Goal: Book appointment/travel/reservation

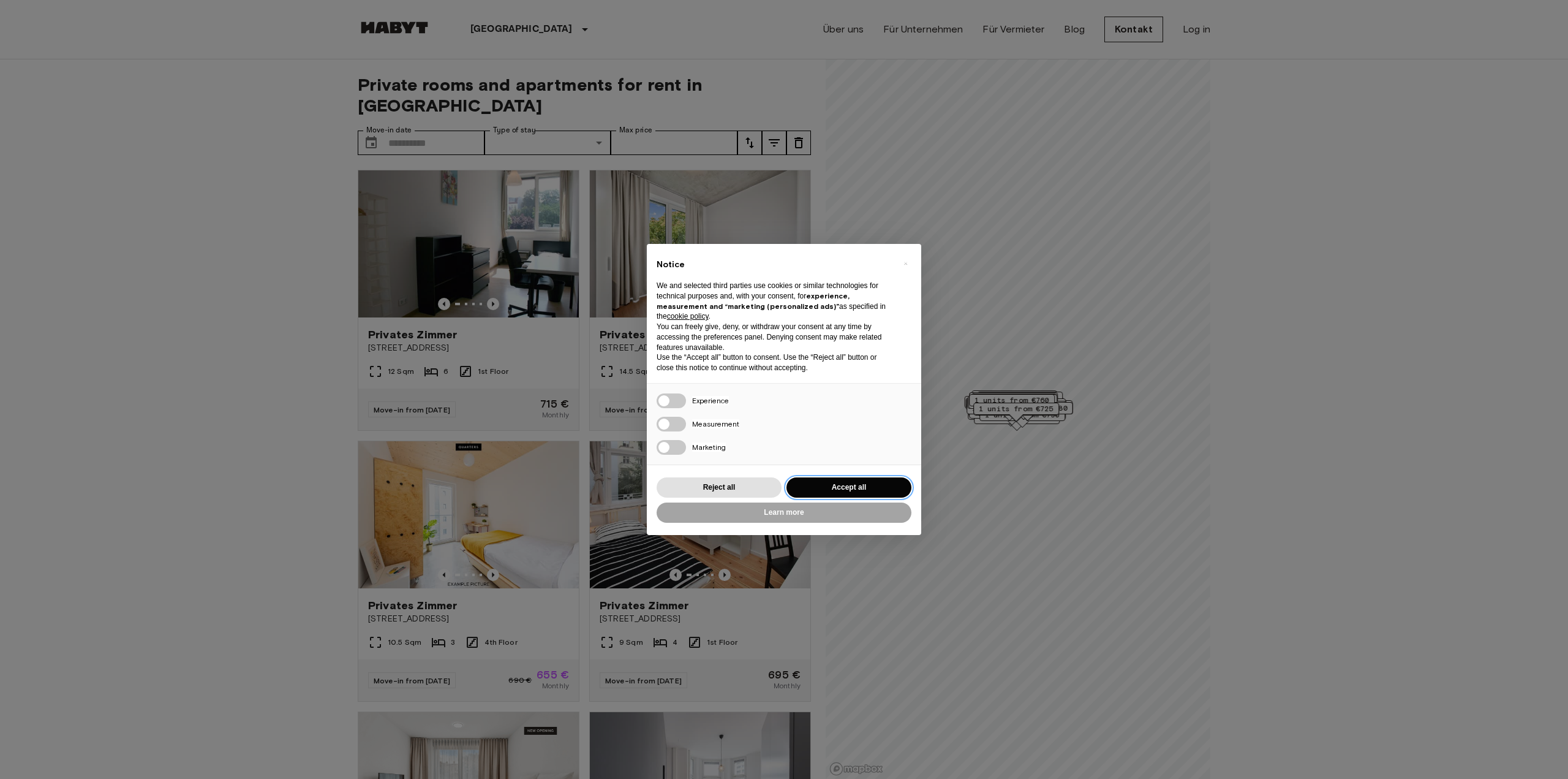
click at [860, 486] on button "Accept all" at bounding box center [849, 487] width 125 height 21
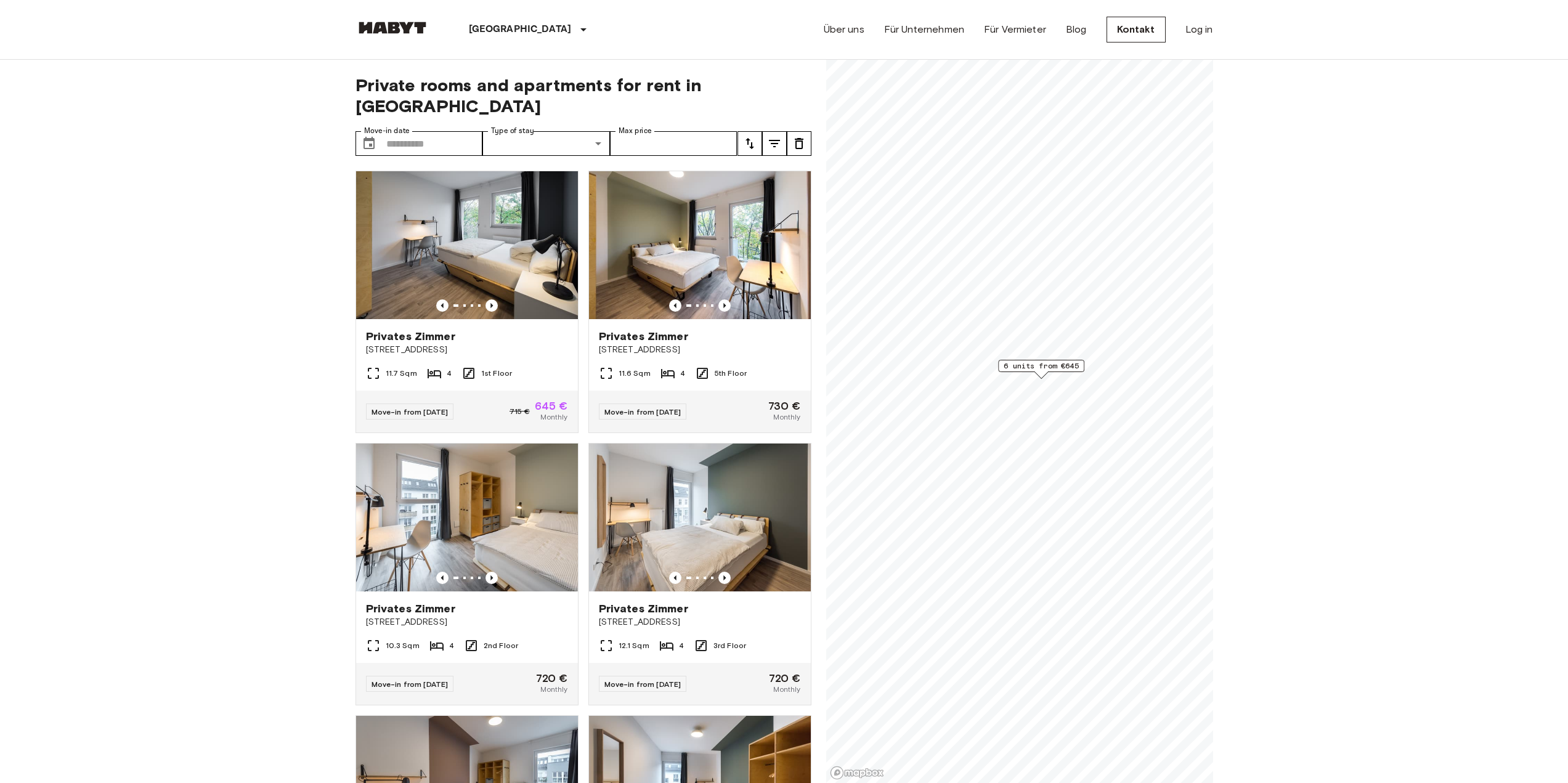
click at [1041, 368] on span "6 units from €645" at bounding box center [1041, 365] width 75 height 11
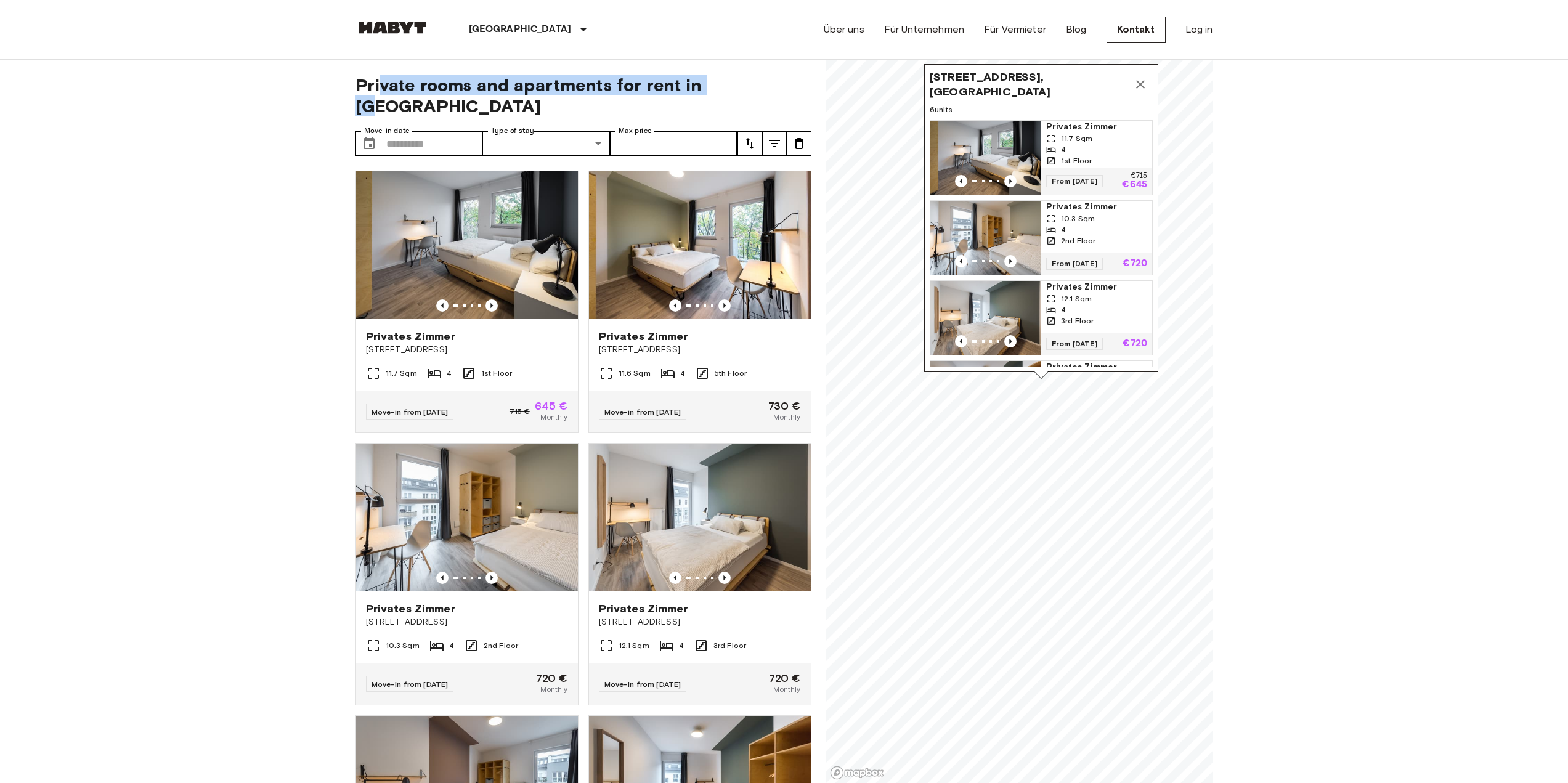
drag, startPoint x: 392, startPoint y: 81, endPoint x: 721, endPoint y: 79, distance: 329.0
click at [721, 79] on span "Private rooms and apartments for rent in Berlin" at bounding box center [583, 95] width 456 height 42
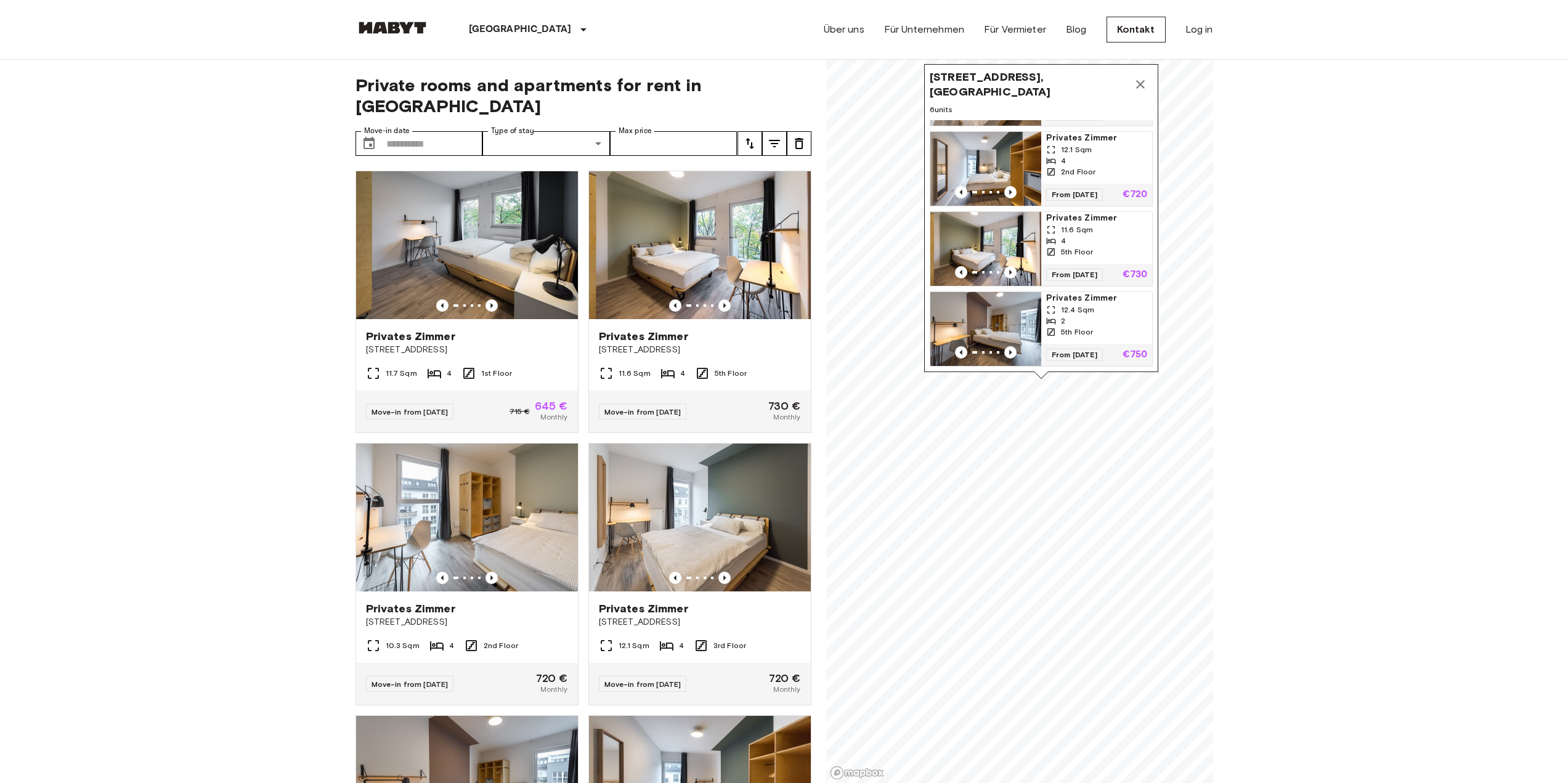
scroll to position [263, 0]
click at [1138, 81] on icon "Map marker" at bounding box center [1140, 84] width 15 height 15
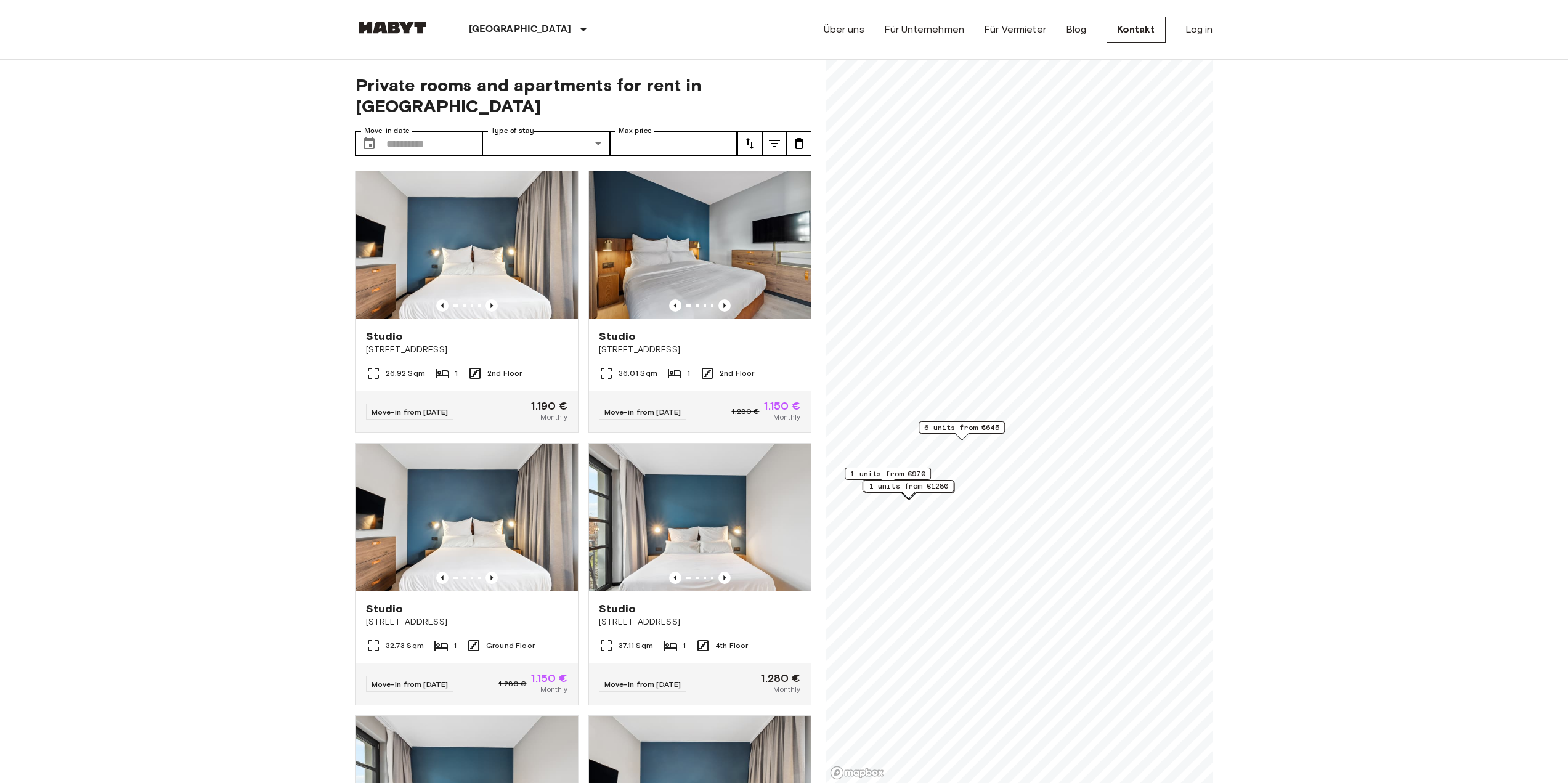
click at [983, 428] on span "6 units from €645" at bounding box center [962, 427] width 75 height 11
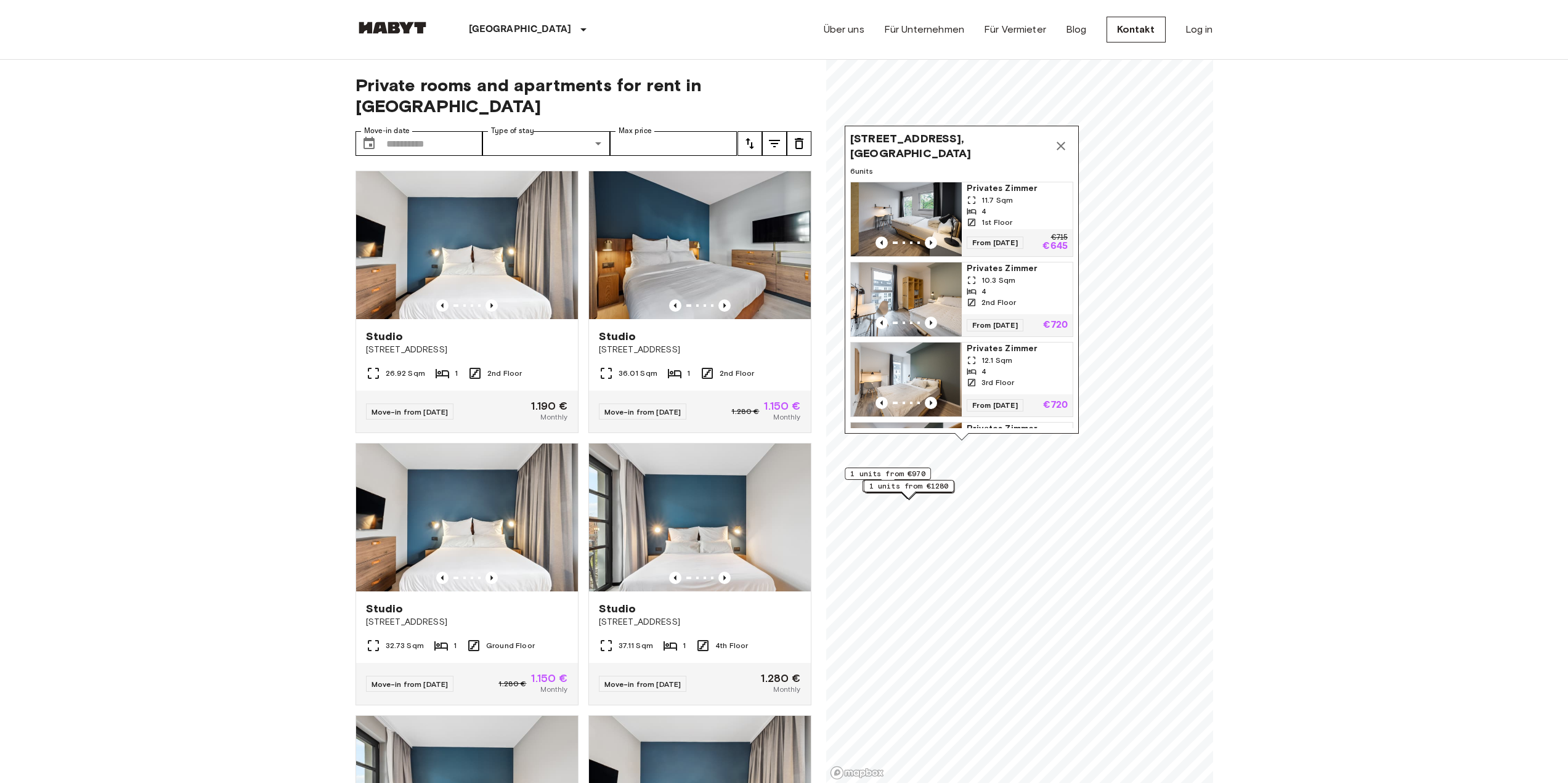
click at [1010, 212] on div "4" at bounding box center [1017, 211] width 101 height 11
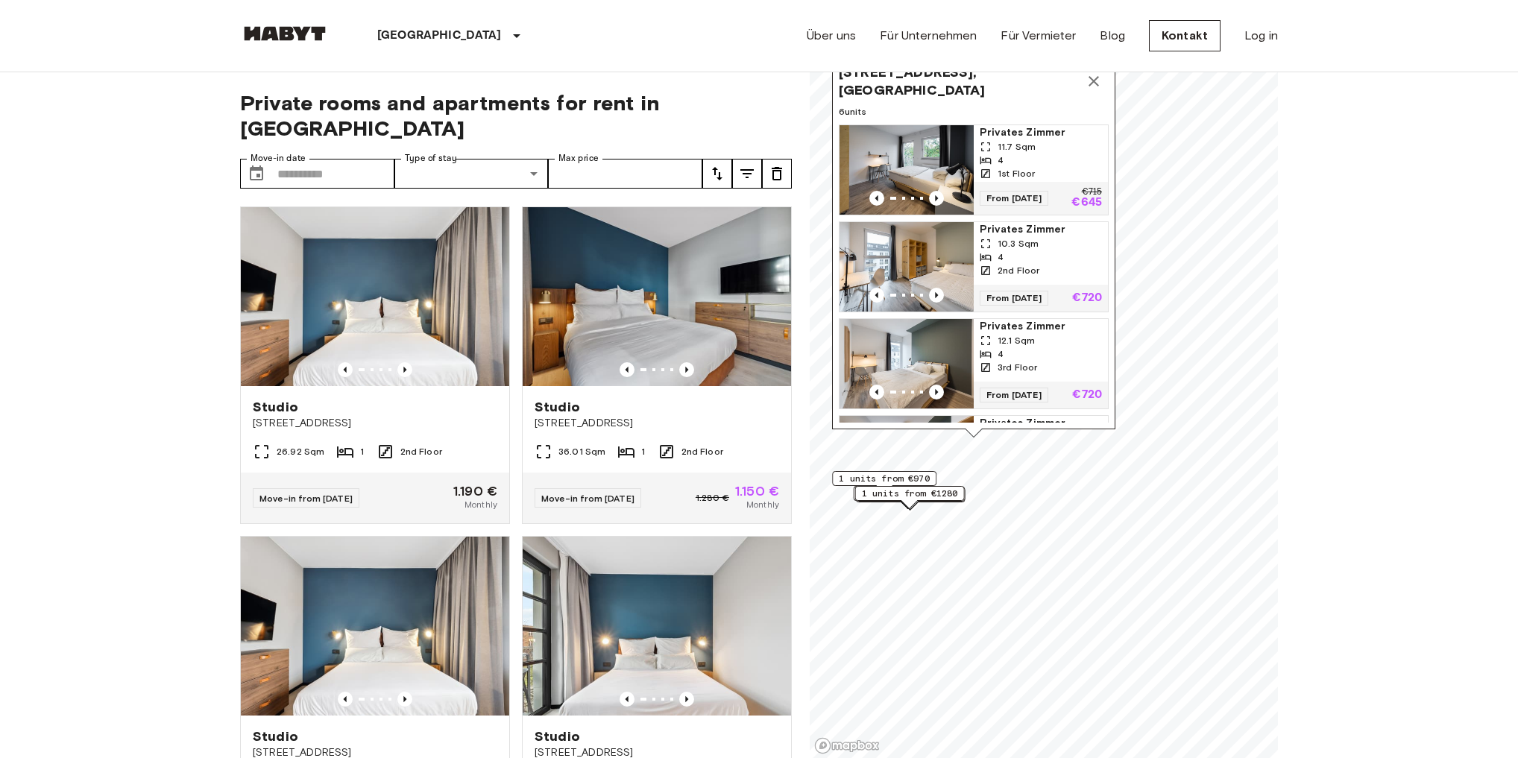
click at [1098, 84] on icon "Map marker" at bounding box center [1094, 81] width 18 height 18
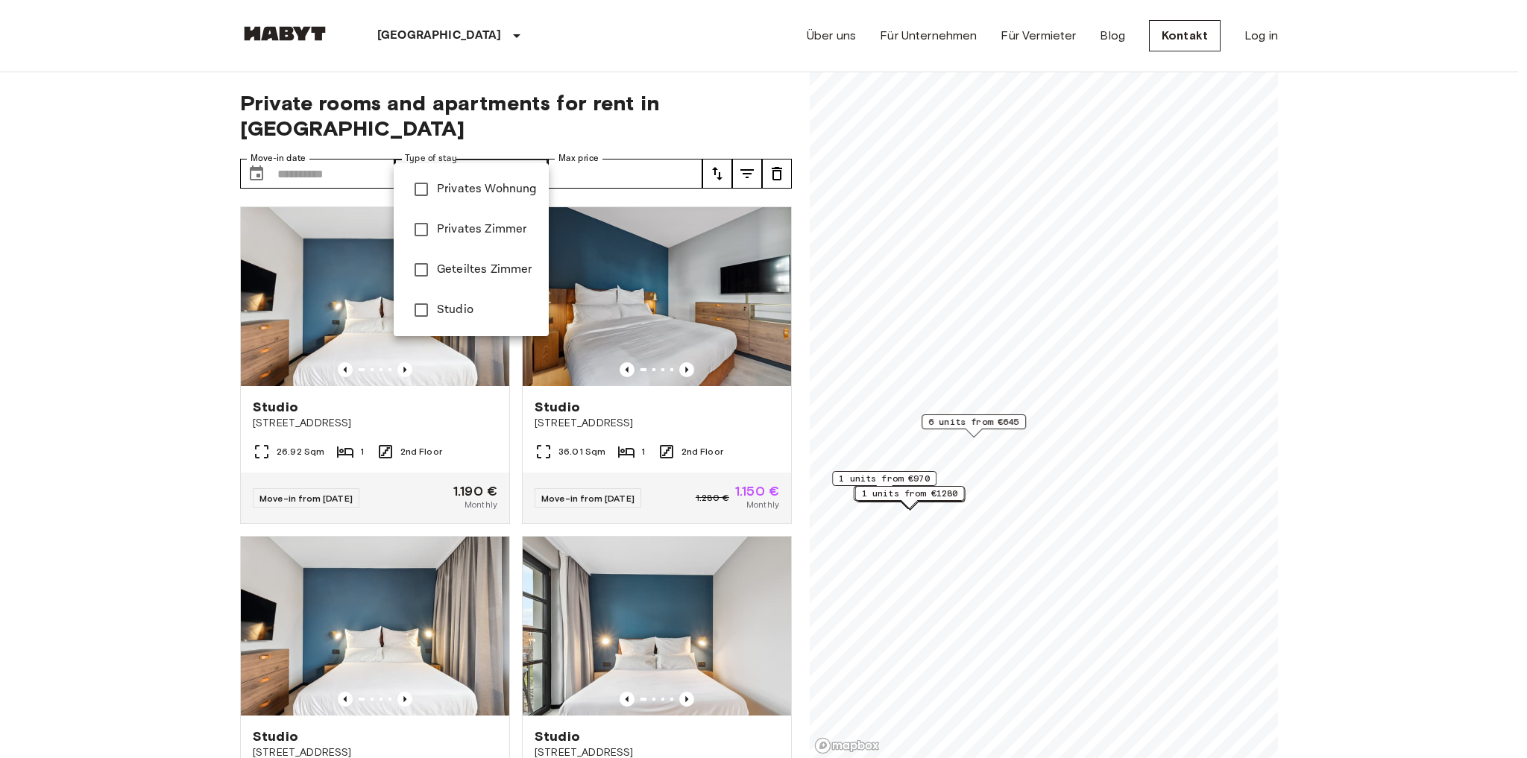
click at [335, 145] on div at bounding box center [763, 379] width 1527 height 758
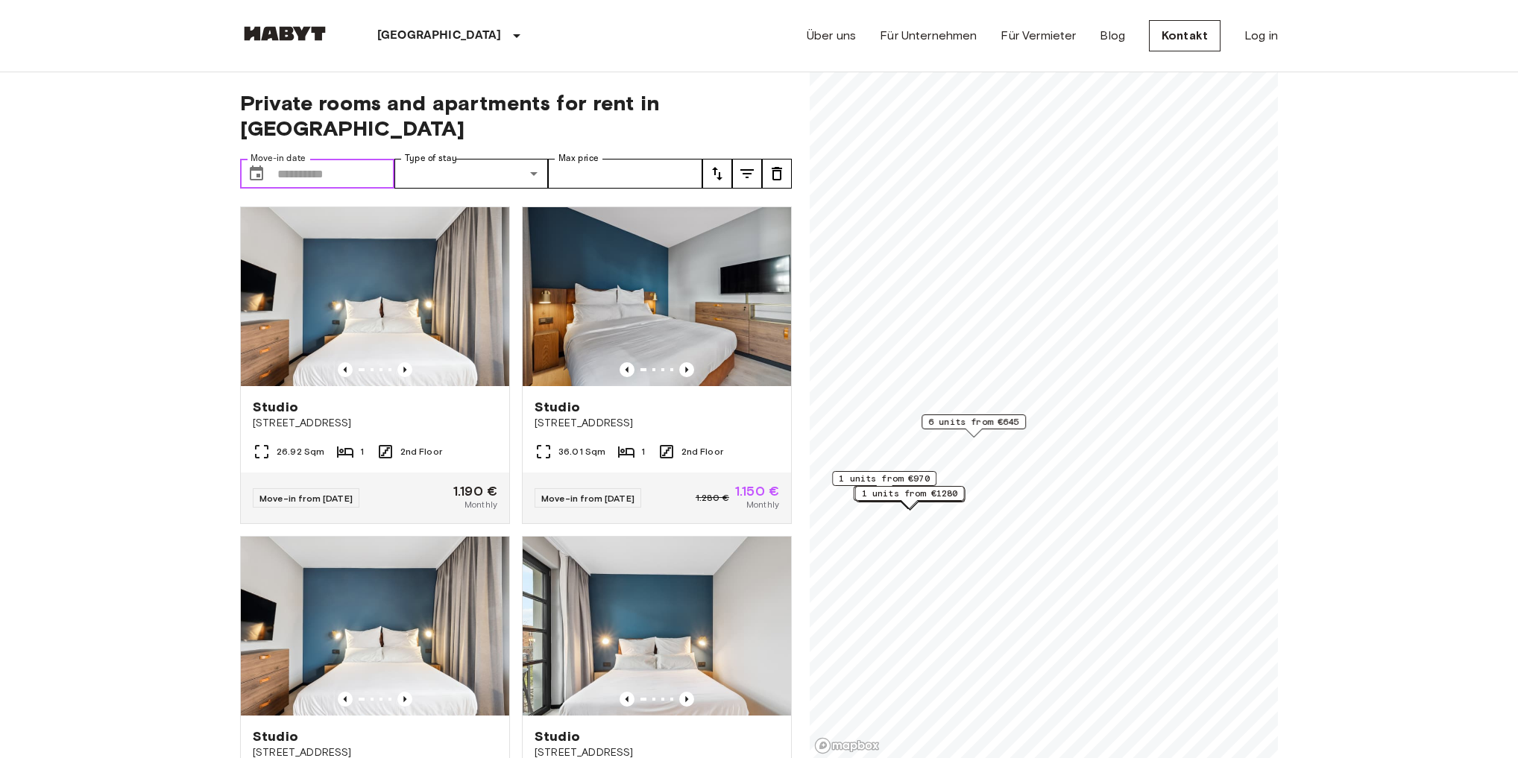
click at [310, 159] on input "Move-in date" at bounding box center [335, 174] width 117 height 30
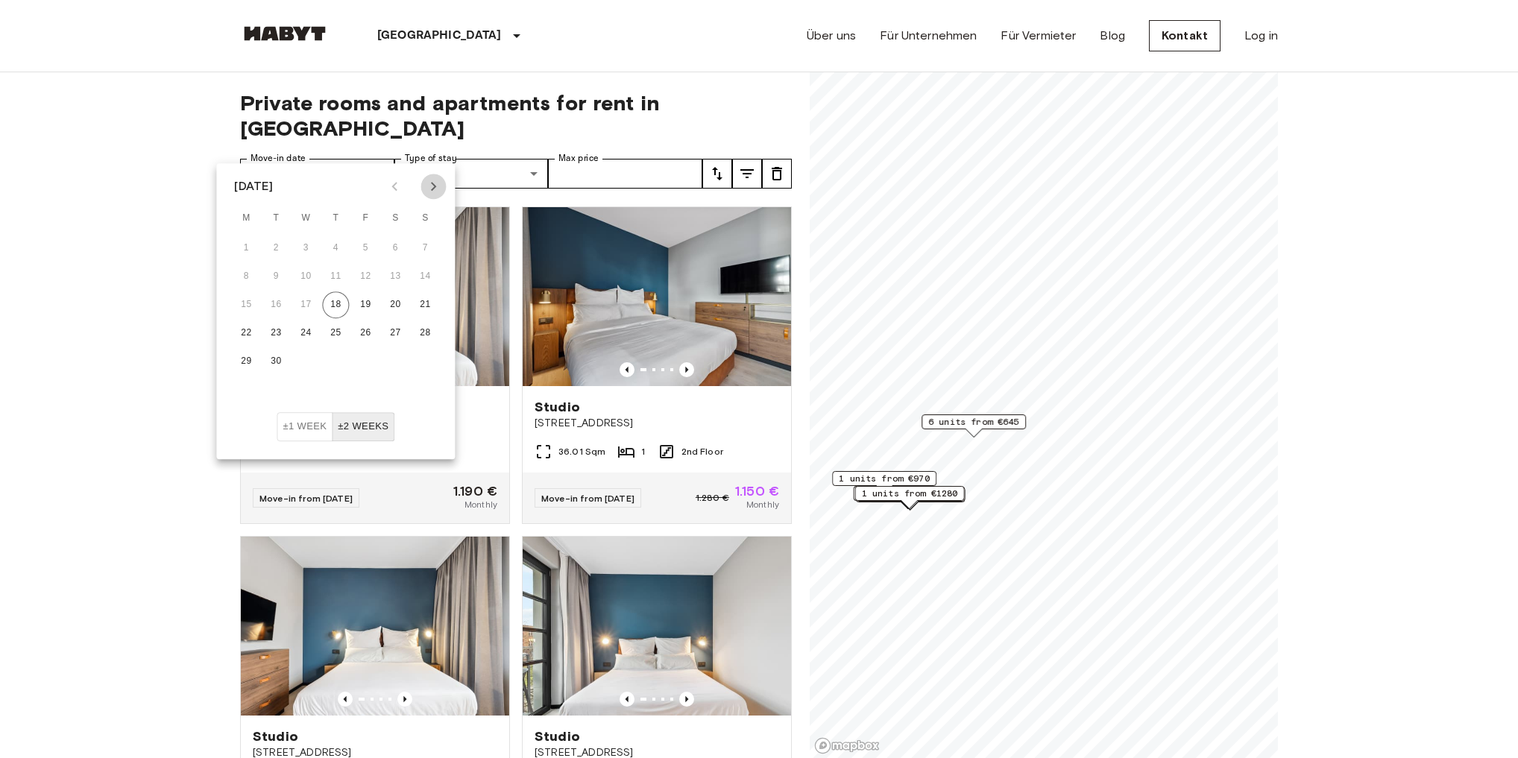
click at [433, 179] on icon "Next month" at bounding box center [433, 186] width 18 height 18
click at [307, 246] on button "1" at bounding box center [305, 248] width 27 height 27
type input "**********"
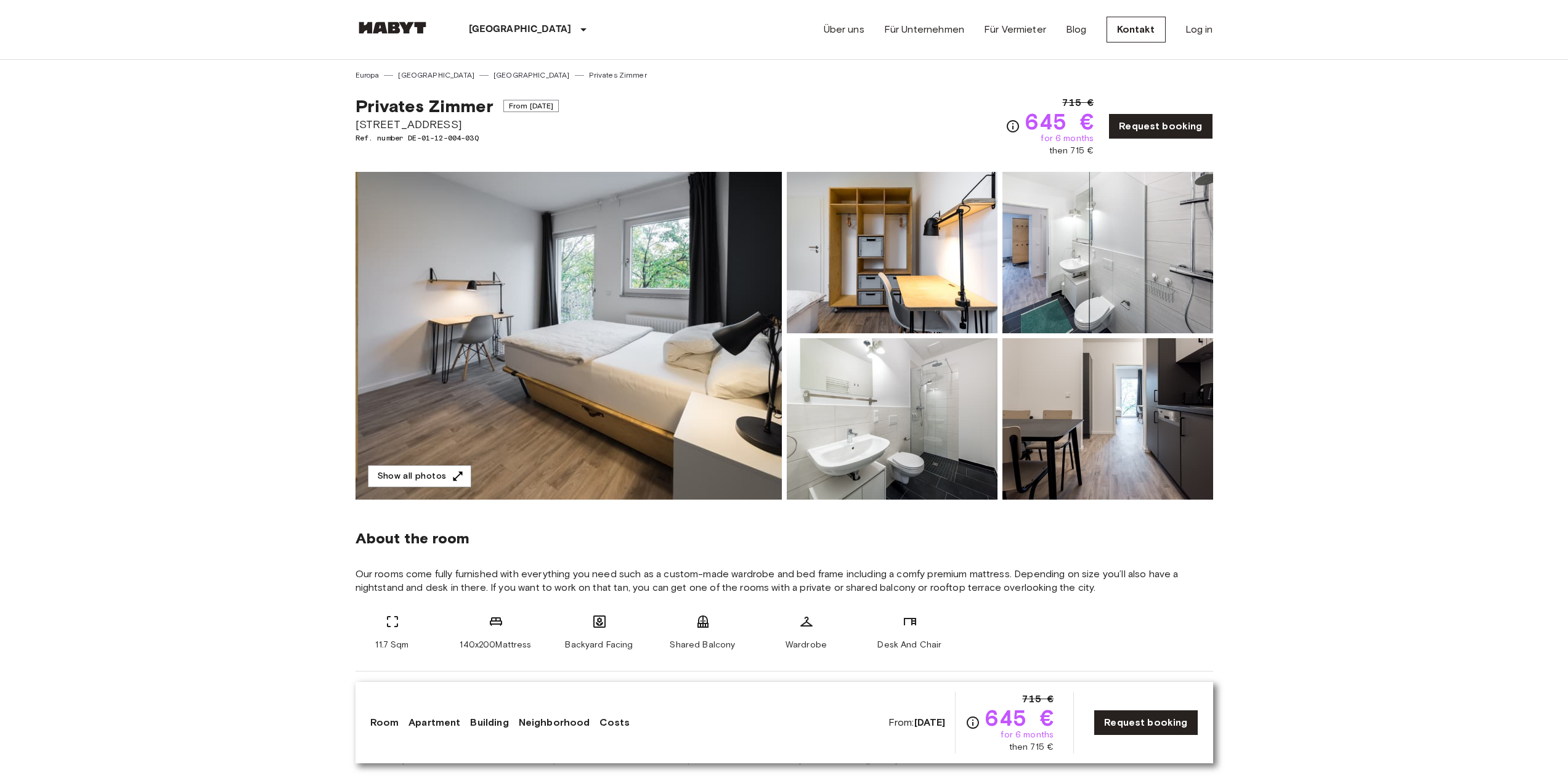
click at [601, 261] on img at bounding box center [568, 335] width 426 height 328
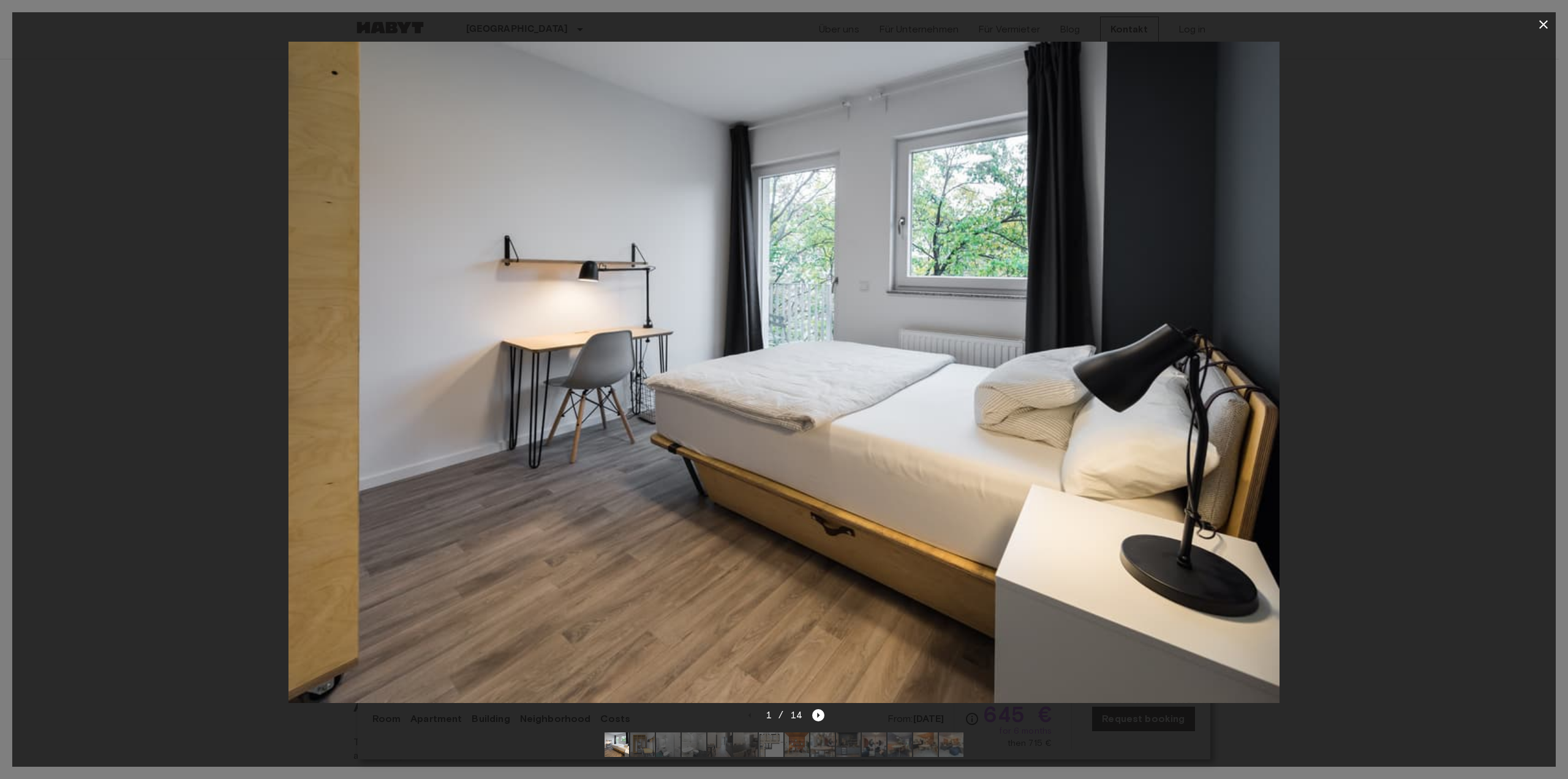
click at [1384, 362] on div at bounding box center [784, 372] width 1543 height 671
click at [1375, 393] on div at bounding box center [784, 372] width 1543 height 671
click at [1538, 16] on button "button" at bounding box center [1543, 25] width 25 height 25
